Goal: Task Accomplishment & Management: Manage account settings

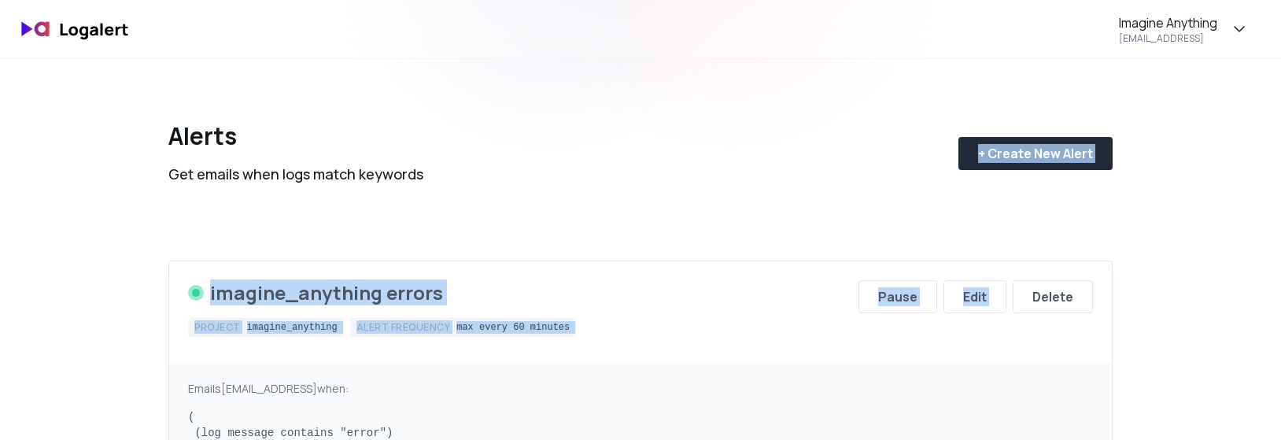
drag, startPoint x: 1280, startPoint y: 70, endPoint x: 1250, endPoint y: 249, distance: 181.1
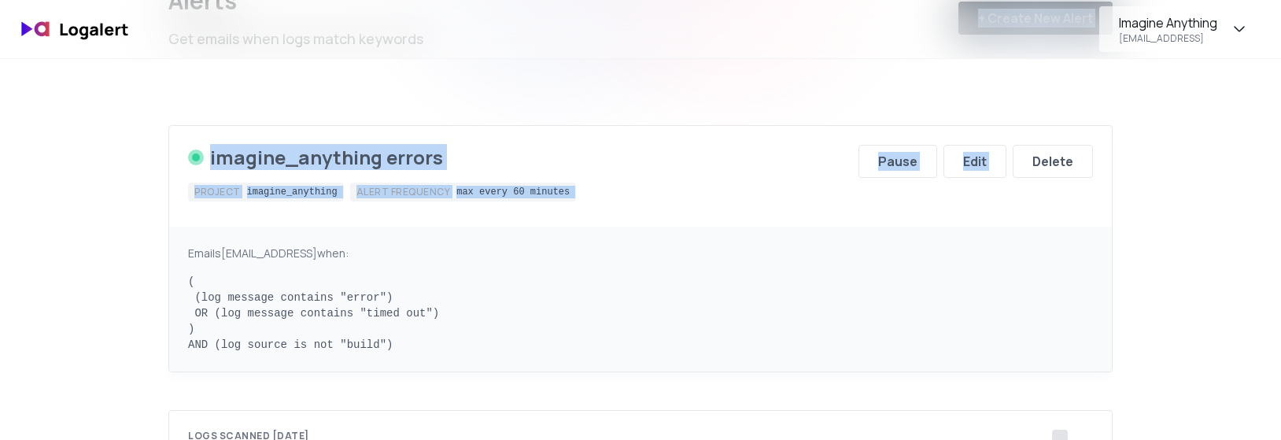
scroll to position [139, 0]
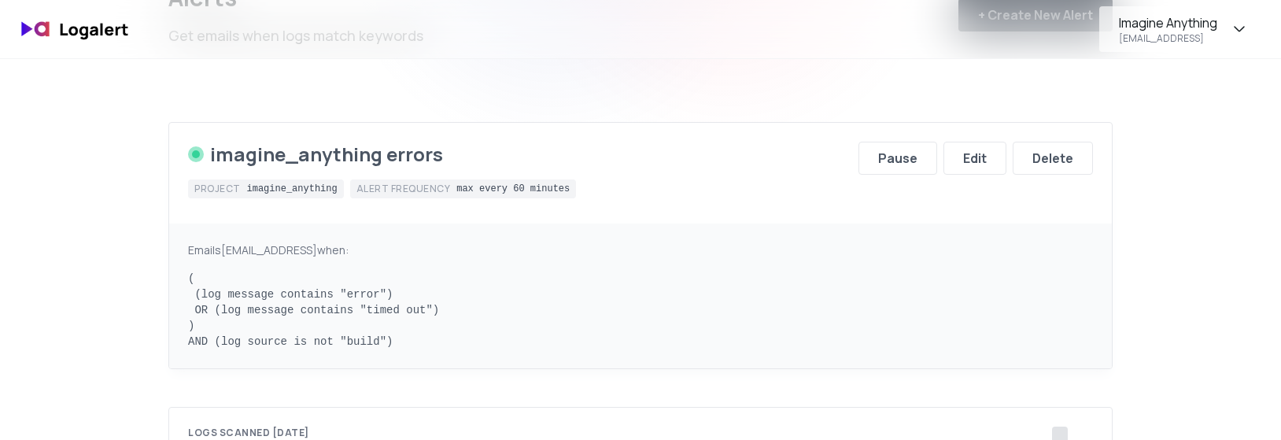
click at [1199, 193] on div "Alerts Get emails when logs match keywords + Create New Alert imagine_anything …" at bounding box center [640, 281] width 1133 height 721
click at [971, 161] on div "Edit" at bounding box center [975, 158] width 24 height 19
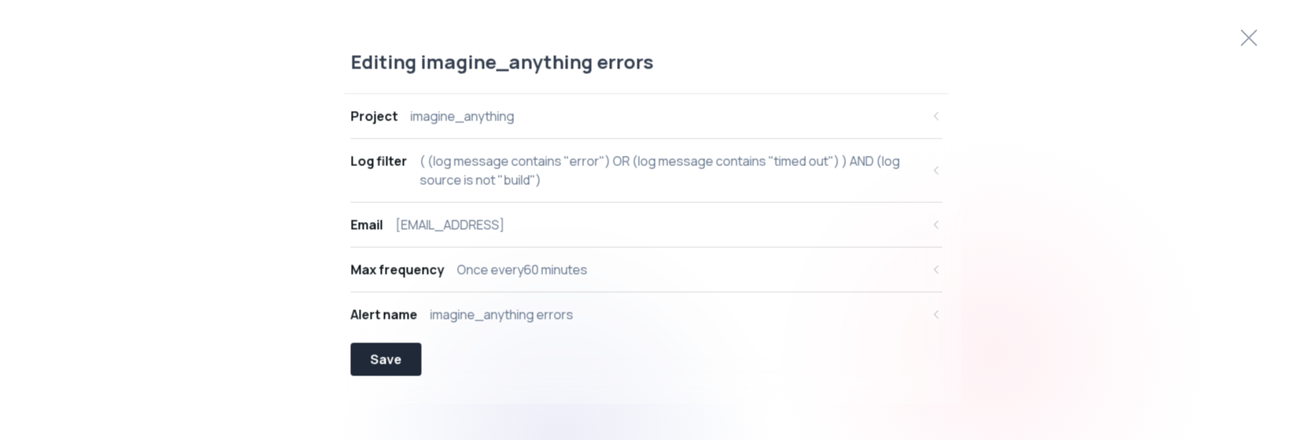
click at [556, 235] on button "Email [EMAIL_ADDRESS]" at bounding box center [647, 224] width 592 height 44
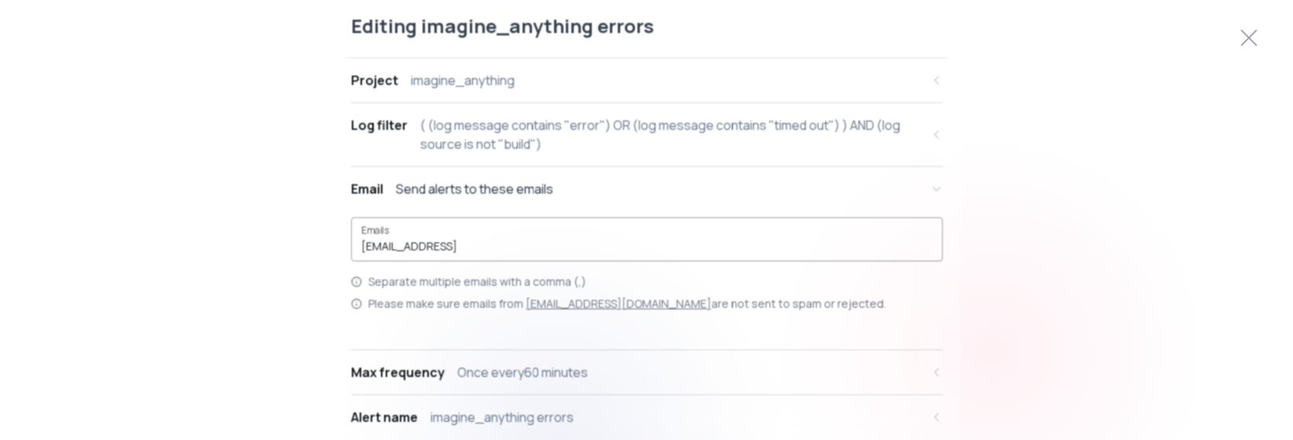
click at [563, 254] on div "Emails [EMAIL_ADDRESS]" at bounding box center [647, 238] width 592 height 44
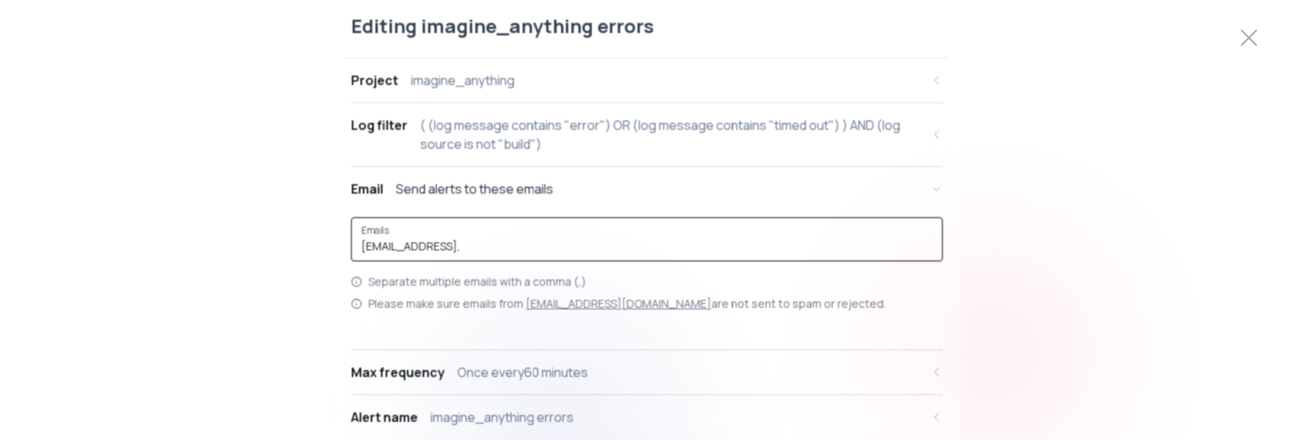
paste input "[PERSON_NAME][EMAIL_ADDRESS]"
type input "[EMAIL_ADDRESS], [PERSON_NAME][EMAIL_ADDRESS]"
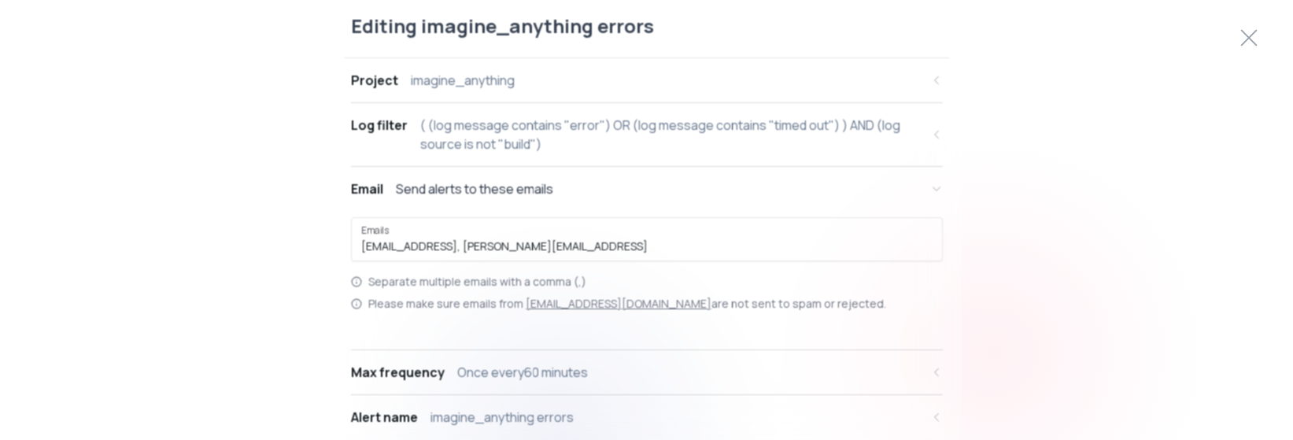
click at [1168, 287] on div "Editing imagine_anything errors Project imagine_anything Log filter ( (log mess…" at bounding box center [646, 220] width 1293 height 453
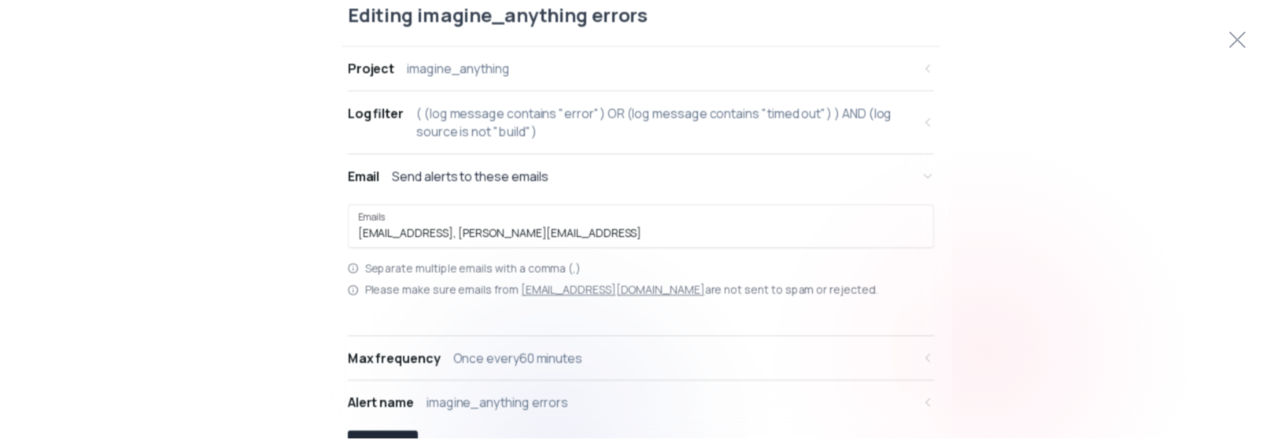
scroll to position [23, 0]
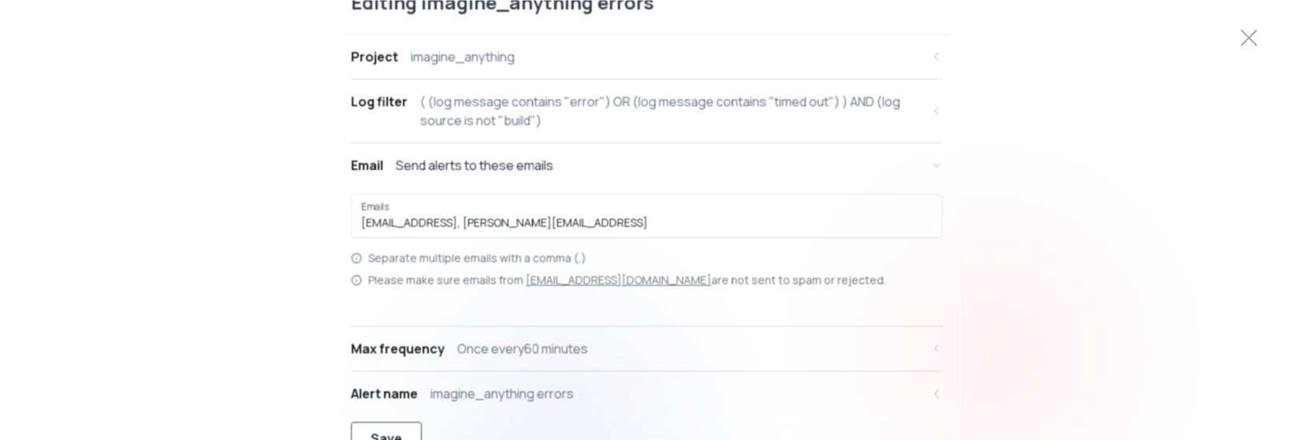
click at [401, 434] on button "Save" at bounding box center [386, 438] width 71 height 33
